Goal: Information Seeking & Learning: Check status

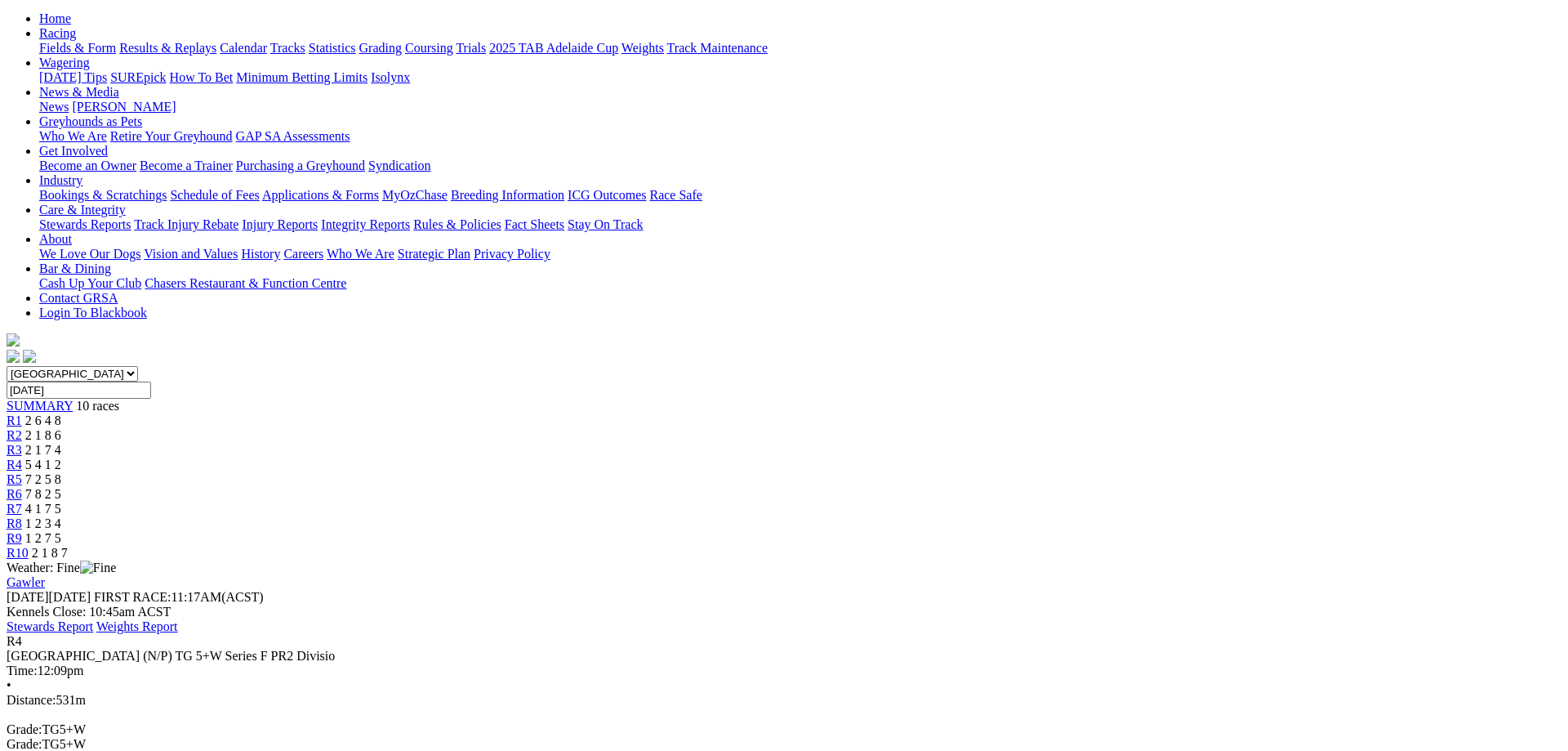
scroll to position [250, 0]
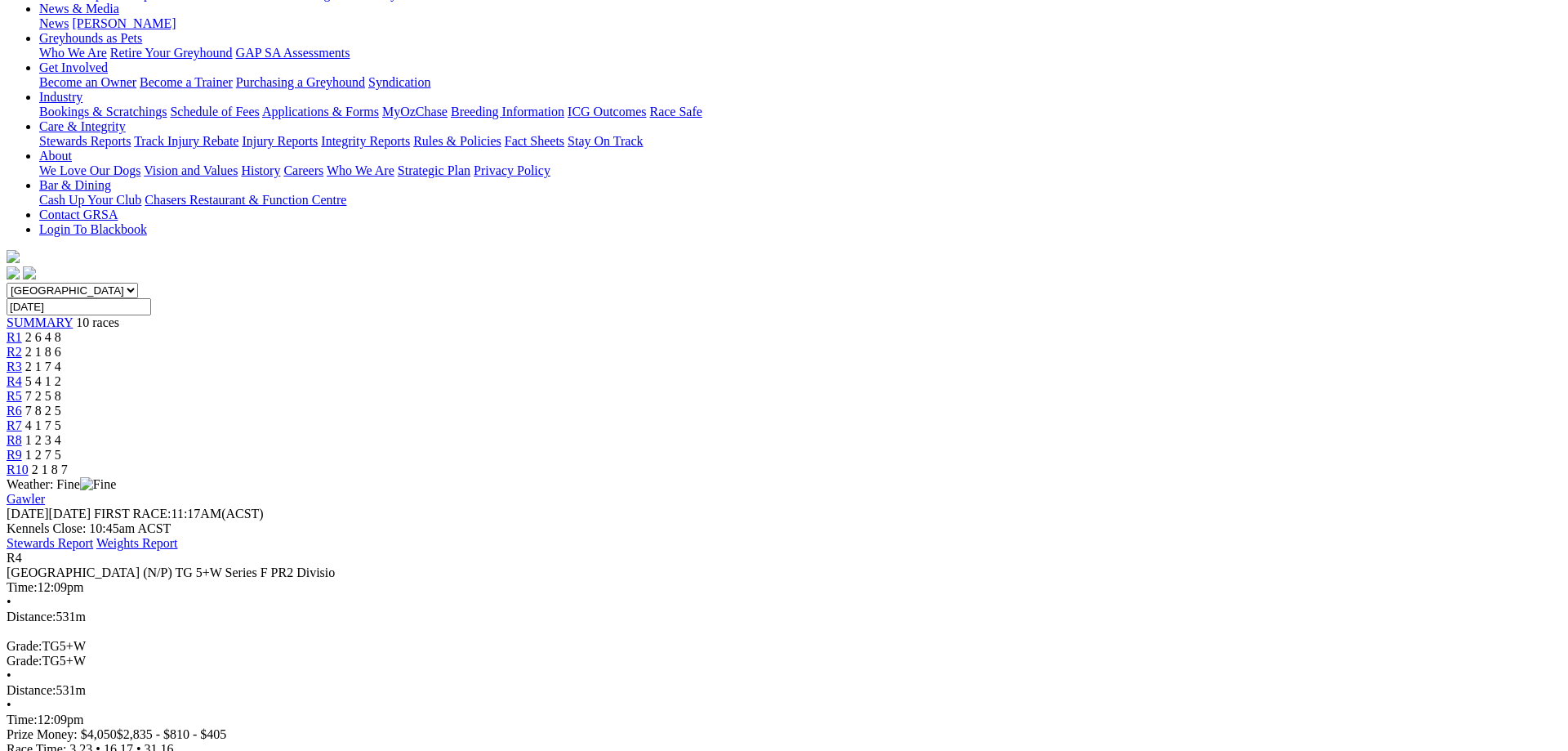
click at [61, 389] on span "7 2 5 8" at bounding box center [43, 396] width 36 height 14
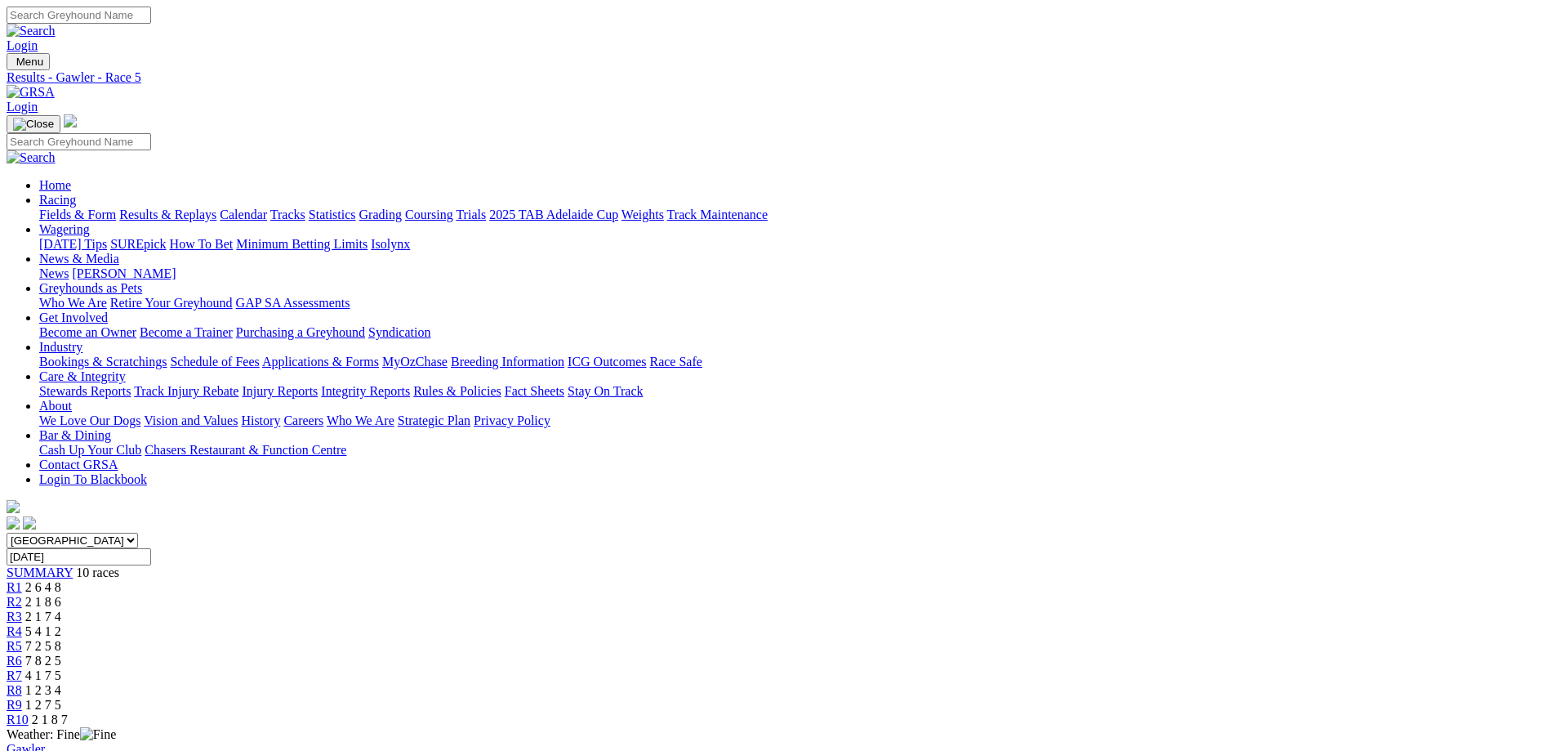
click at [894, 654] on div "R6 7 8 2 5" at bounding box center [784, 661] width 1555 height 15
click at [22, 669] on link "R7" at bounding box center [15, 676] width 16 height 14
click at [22, 683] on span "R8" at bounding box center [15, 690] width 16 height 14
click at [22, 698] on span "R9" at bounding box center [15, 705] width 16 height 14
click at [1229, 713] on div "R10 2 1 8 7" at bounding box center [784, 720] width 1555 height 15
